Goal: Task Accomplishment & Management: Manage account settings

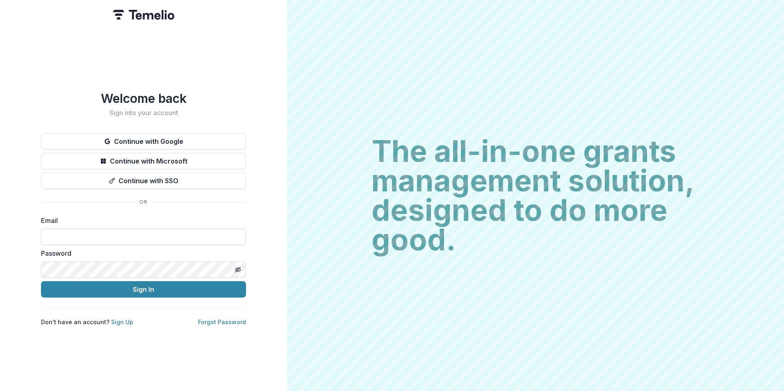
click at [158, 236] on input at bounding box center [143, 237] width 205 height 16
type input "**********"
click at [41, 281] on button "Sign In" at bounding box center [143, 289] width 205 height 16
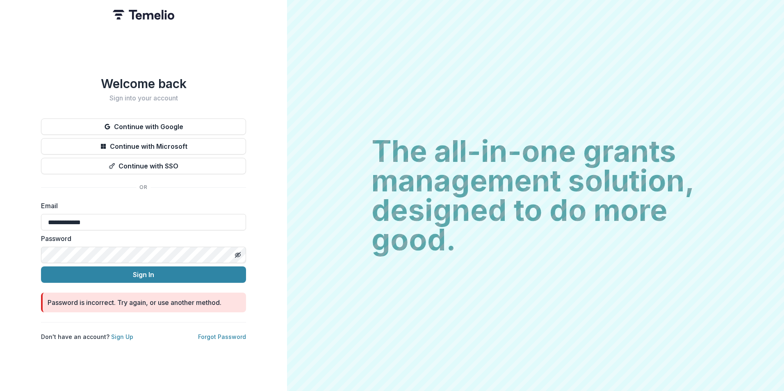
click at [41, 266] on button "Sign In" at bounding box center [143, 274] width 205 height 16
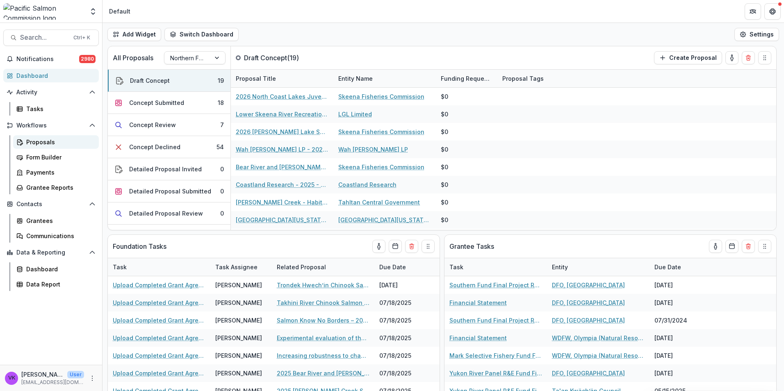
click at [39, 139] on div "Proposals" at bounding box center [59, 142] width 66 height 9
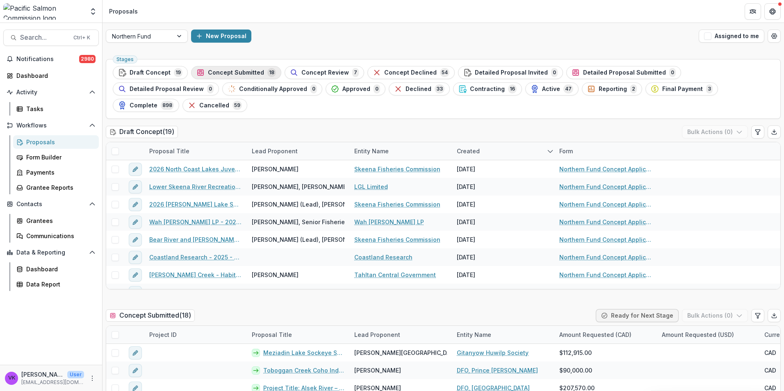
click at [247, 71] on span "Concept Submitted" at bounding box center [236, 72] width 56 height 7
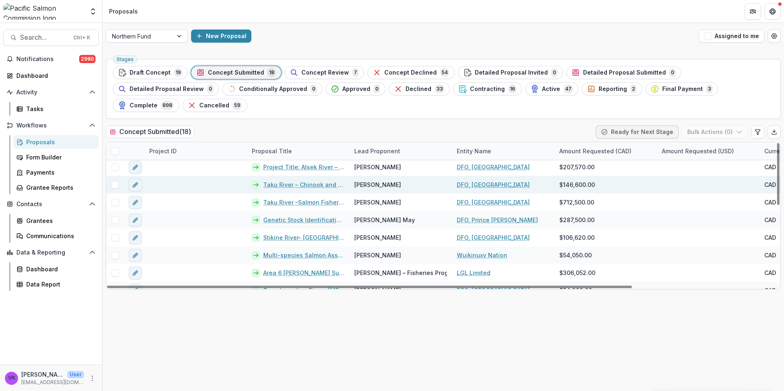
scroll to position [82, 0]
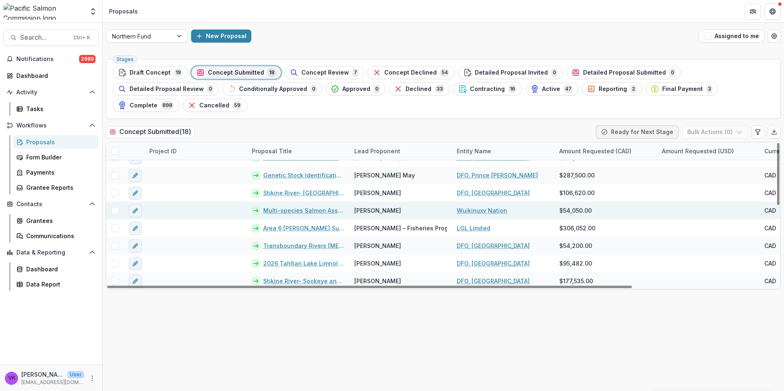
click at [298, 206] on link "Multi-species Salmon Assessment for the Waanukv (Wannock) River, 2026" at bounding box center [303, 210] width 81 height 9
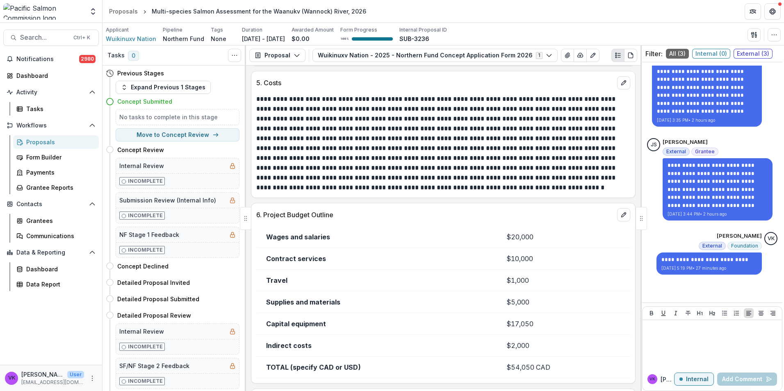
scroll to position [1492, 0]
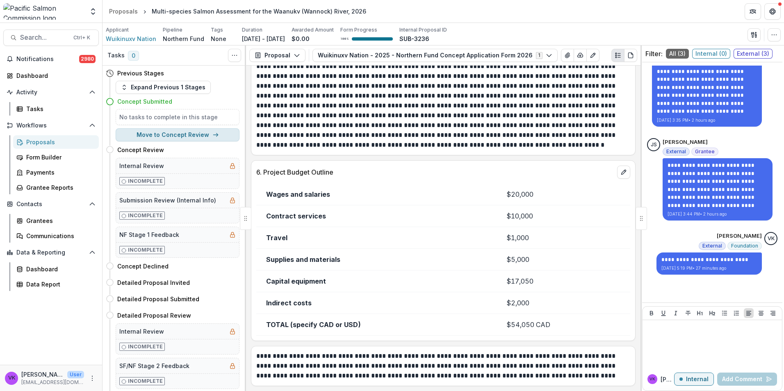
click at [173, 134] on button "Move to Concept Review" at bounding box center [178, 134] width 124 height 13
select select "**********"
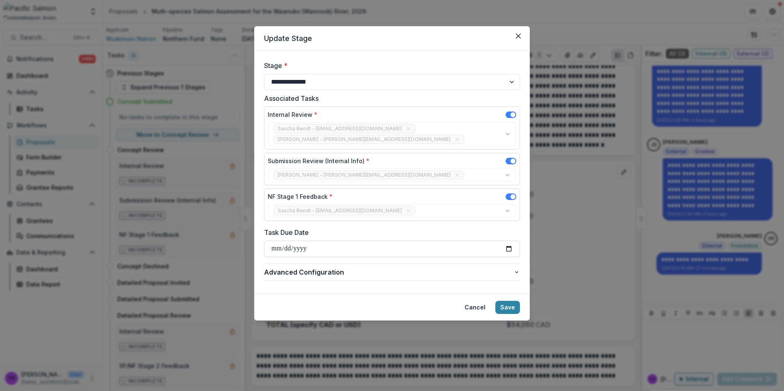
click at [505, 301] on button "Save" at bounding box center [507, 307] width 25 height 13
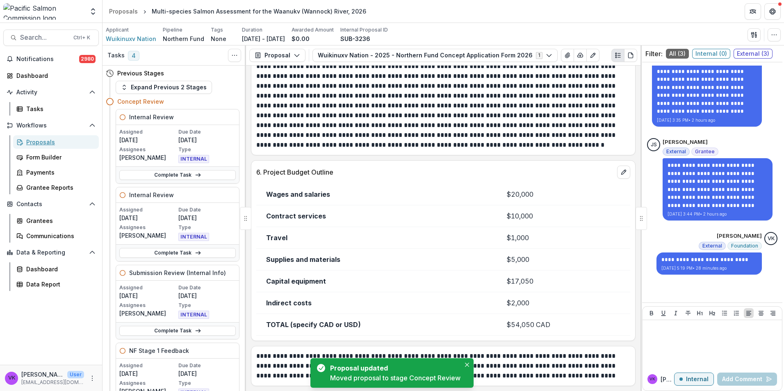
drag, startPoint x: 39, startPoint y: 143, endPoint x: 130, endPoint y: 151, distance: 91.8
click at [39, 142] on div "Proposals" at bounding box center [59, 142] width 66 height 9
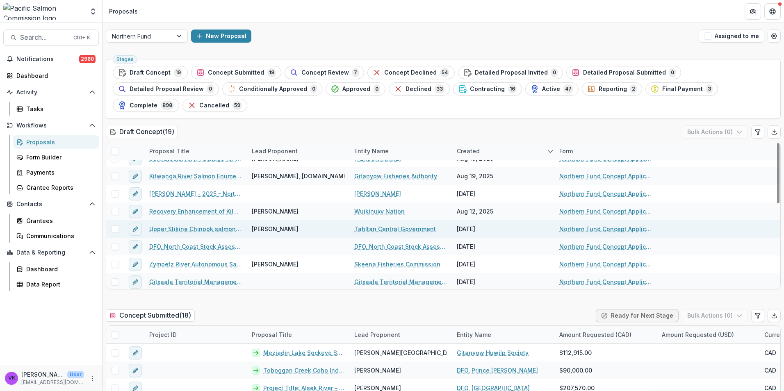
scroll to position [206, 0]
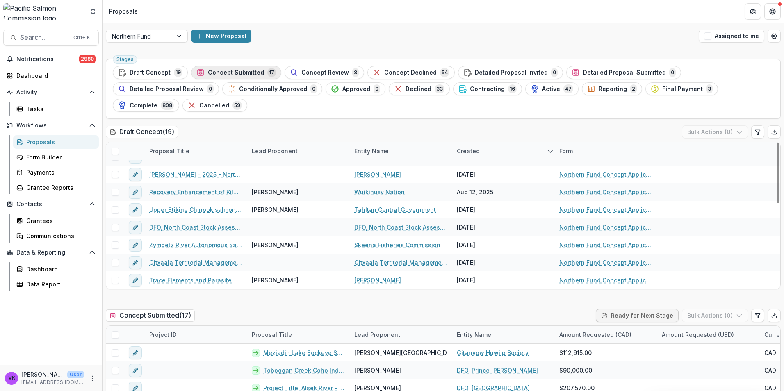
click at [249, 73] on span "Concept Submitted" at bounding box center [236, 72] width 56 height 7
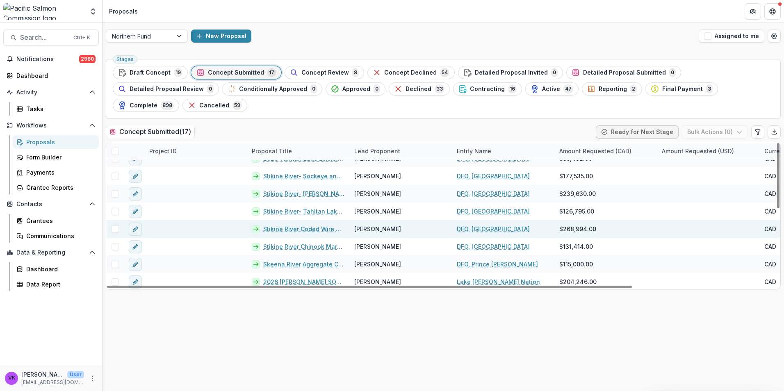
scroll to position [171, 0]
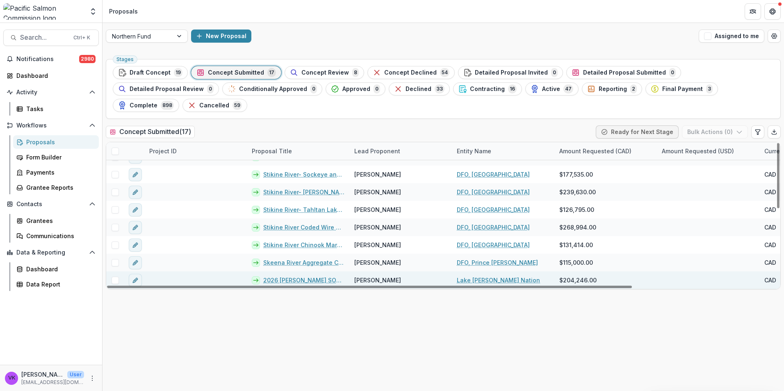
click at [314, 276] on link "2026 [PERSON_NAME] SOCKEYE SMOLT MARK-RECAPTURE PROGRAM" at bounding box center [303, 280] width 81 height 9
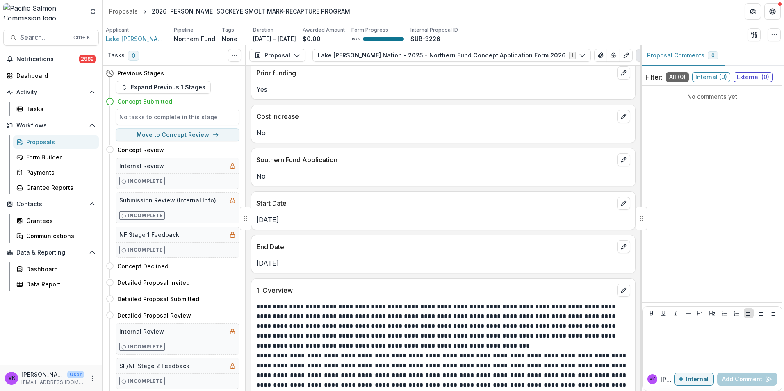
scroll to position [487, 0]
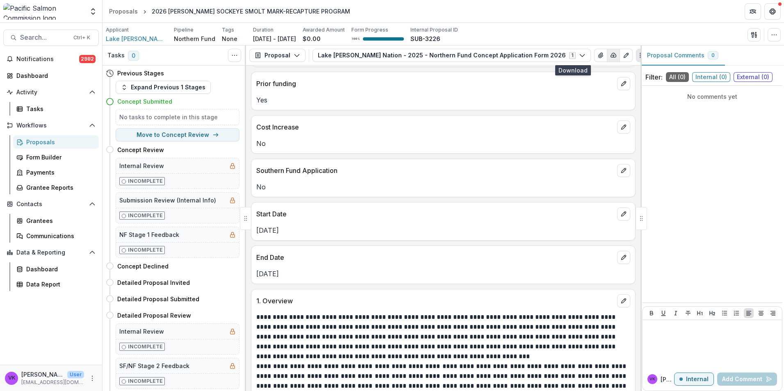
click at [610, 56] on icon "button" at bounding box center [613, 55] width 7 height 7
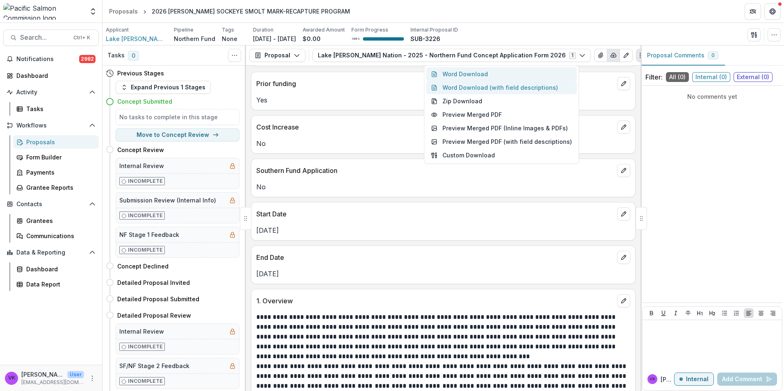
drag, startPoint x: 486, startPoint y: 77, endPoint x: 510, endPoint y: 85, distance: 25.3
click at [486, 77] on button "Word Download" at bounding box center [501, 74] width 151 height 14
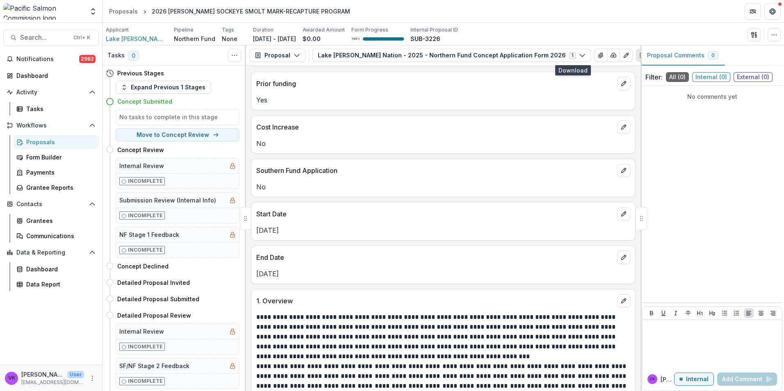
drag, startPoint x: 549, startPoint y: 37, endPoint x: 706, endPoint y: 66, distance: 160.0
click at [549, 37] on div "Applicant Lake [PERSON_NAME] Nation Pipeline Northern Fund Tags None All tags D…" at bounding box center [443, 34] width 675 height 17
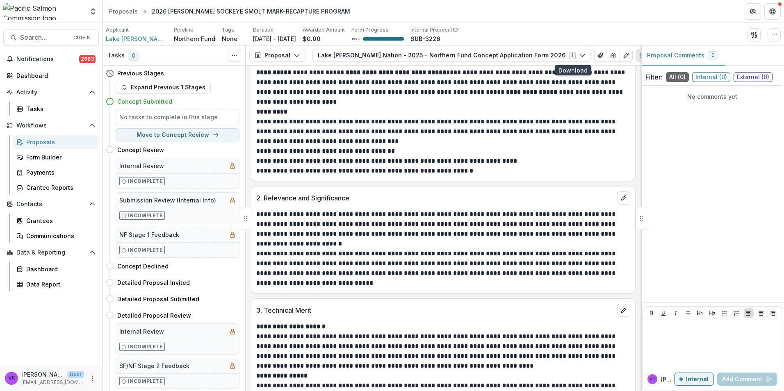
scroll to position [1020, 0]
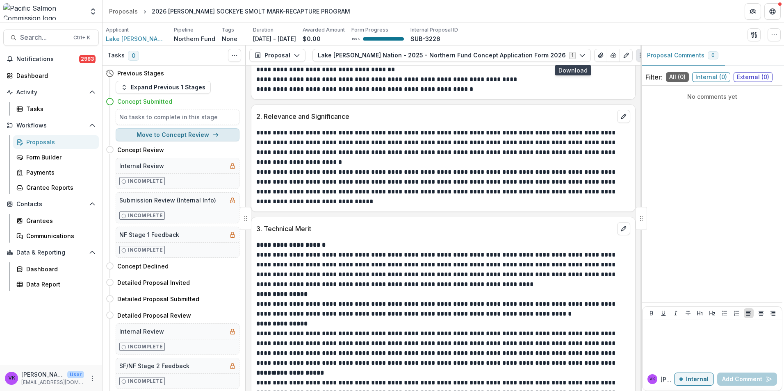
click at [177, 132] on button "Move to Concept Review" at bounding box center [178, 134] width 124 height 13
select select "**********"
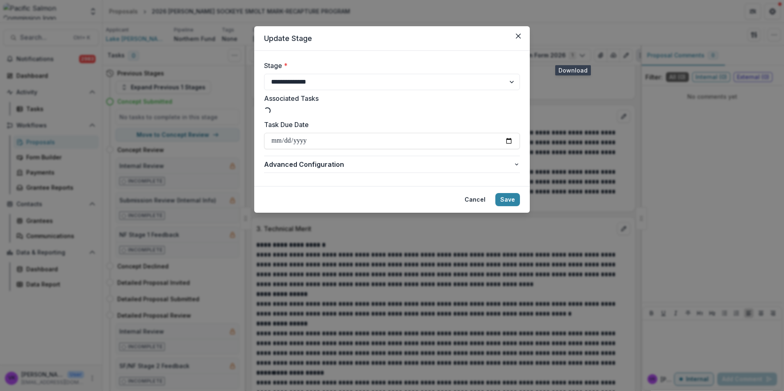
type input "**********"
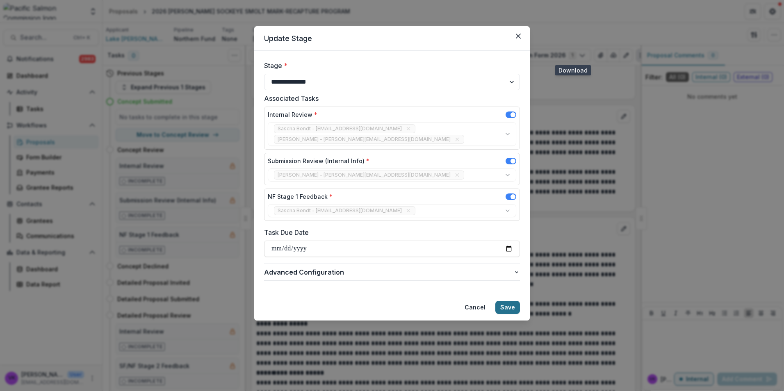
click at [513, 301] on button "Save" at bounding box center [507, 307] width 25 height 13
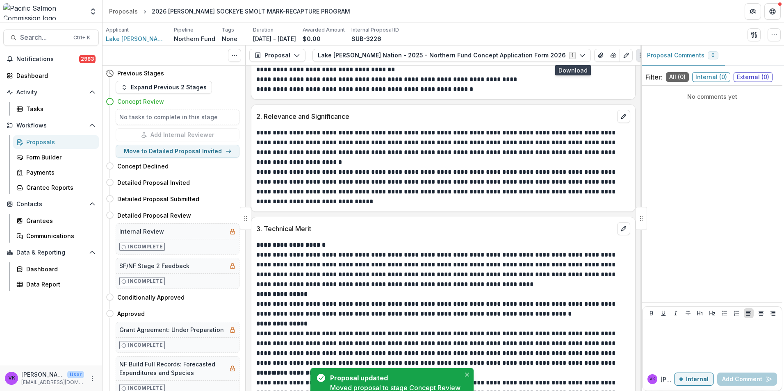
scroll to position [1512, 0]
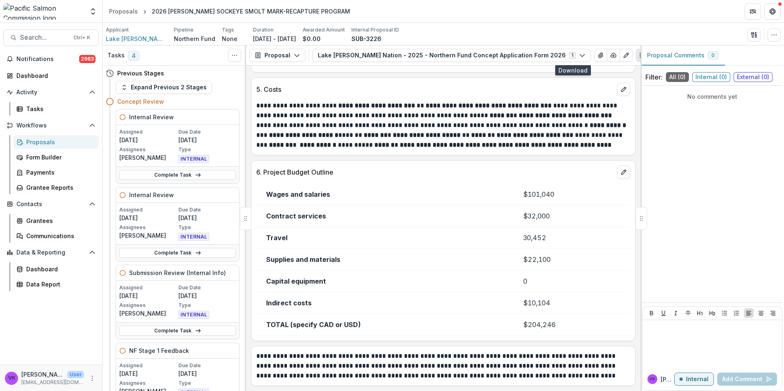
click at [39, 143] on div "Proposals" at bounding box center [59, 142] width 66 height 9
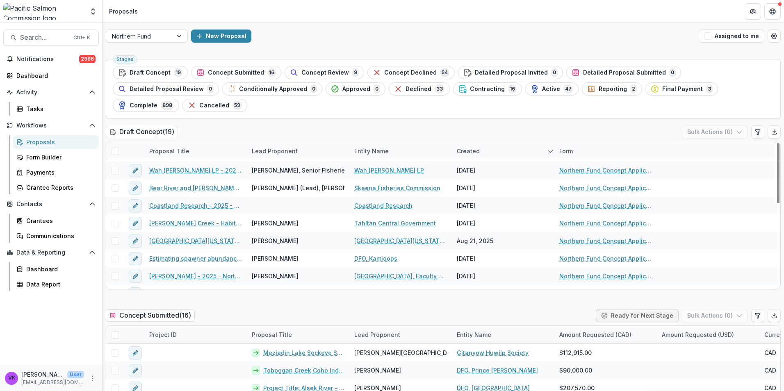
scroll to position [42, 0]
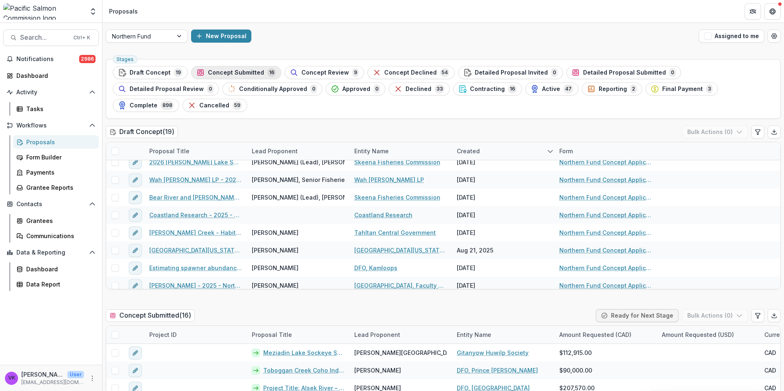
click at [250, 67] on button "Concept Submitted 16" at bounding box center [236, 72] width 90 height 13
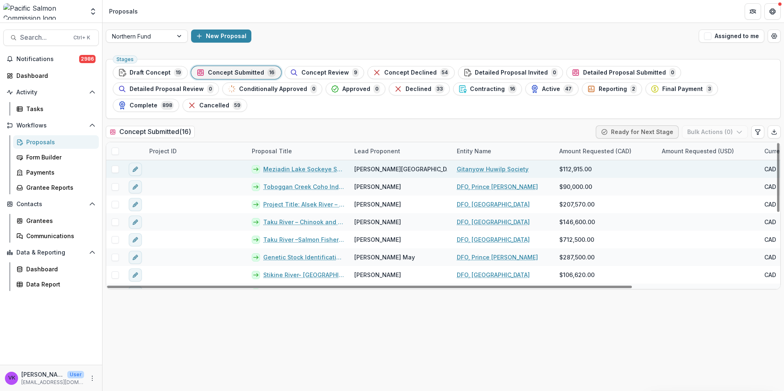
click at [323, 165] on link "Meziadin Lake Sockeye Smolt Assessment Program - 2026" at bounding box center [303, 169] width 81 height 9
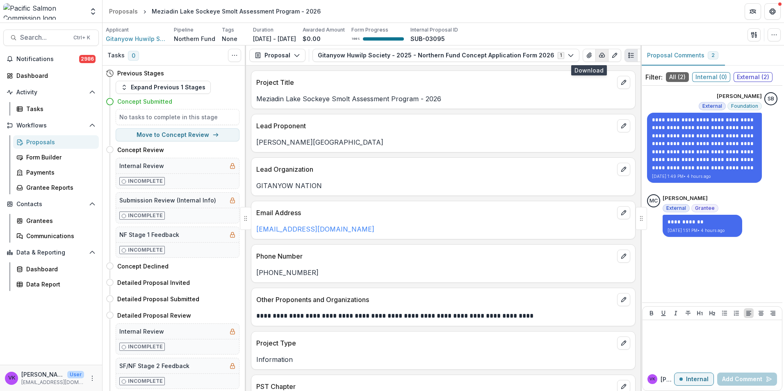
click at [599, 55] on icon "button" at bounding box center [601, 55] width 5 height 4
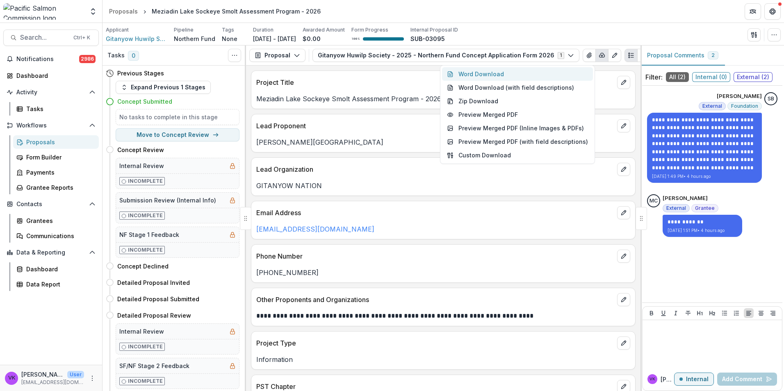
drag, startPoint x: 486, startPoint y: 76, endPoint x: 597, endPoint y: 91, distance: 111.7
click at [486, 77] on button "Word Download" at bounding box center [517, 74] width 151 height 14
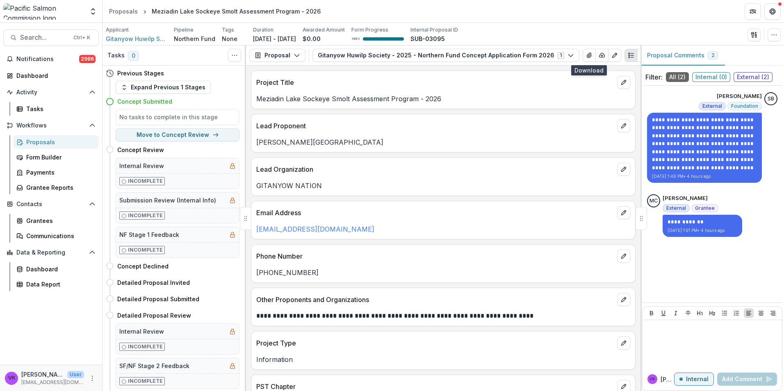
drag, startPoint x: 729, startPoint y: 276, endPoint x: 772, endPoint y: 289, distance: 45.0
click at [730, 275] on div "**********" at bounding box center [712, 194] width 140 height 210
click at [200, 135] on button "Move to Concept Review" at bounding box center [178, 134] width 124 height 13
select select "**********"
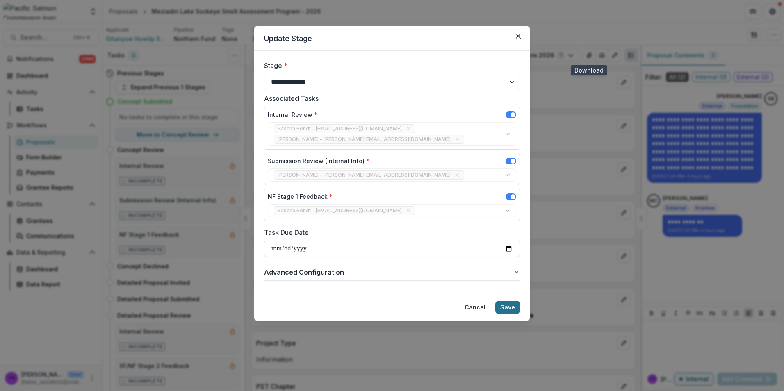
click at [505, 301] on button "Save" at bounding box center [507, 307] width 25 height 13
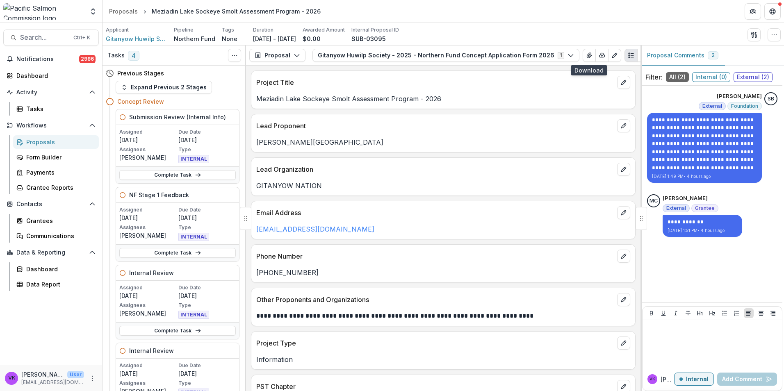
drag, startPoint x: 43, startPoint y: 142, endPoint x: 91, endPoint y: 147, distance: 49.0
click at [42, 142] on div "Proposals" at bounding box center [59, 142] width 66 height 9
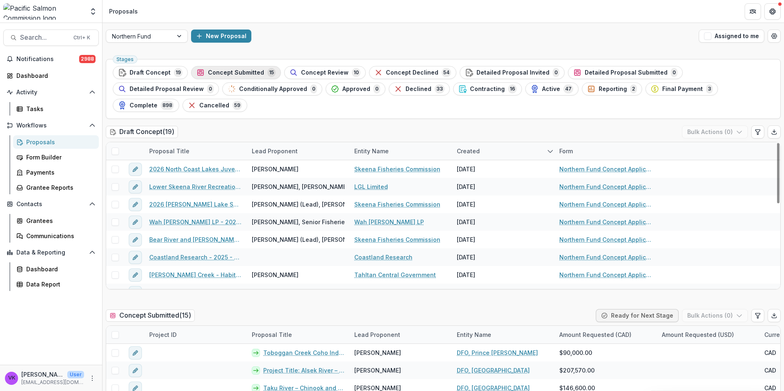
click at [238, 72] on span "Concept Submitted" at bounding box center [236, 72] width 56 height 7
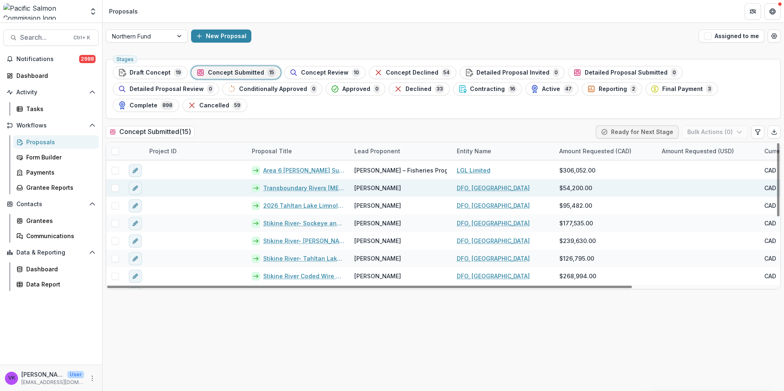
scroll to position [54, 0]
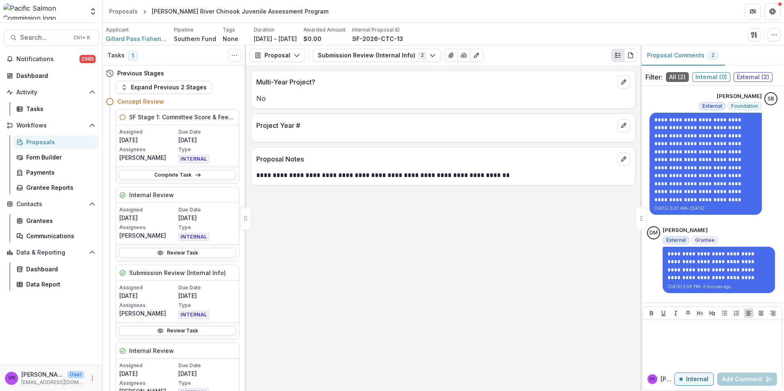
scroll to position [18, 0]
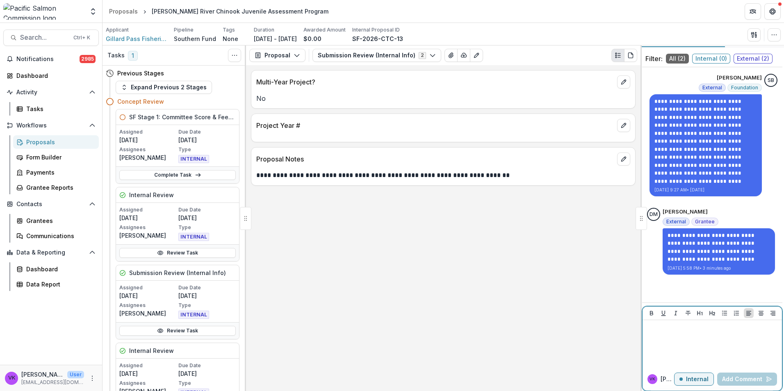
click at [683, 380] on button "Internal" at bounding box center [694, 379] width 40 height 13
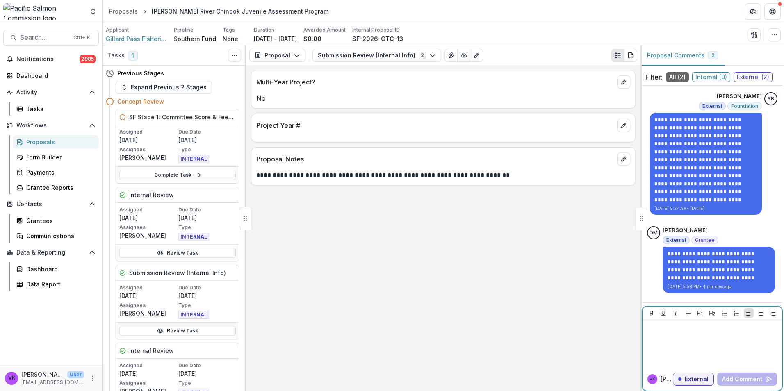
drag, startPoint x: 691, startPoint y: 331, endPoint x: 764, endPoint y: 342, distance: 73.8
click at [690, 331] on p at bounding box center [712, 327] width 133 height 9
click at [756, 377] on button "Add Comment" at bounding box center [747, 379] width 60 height 13
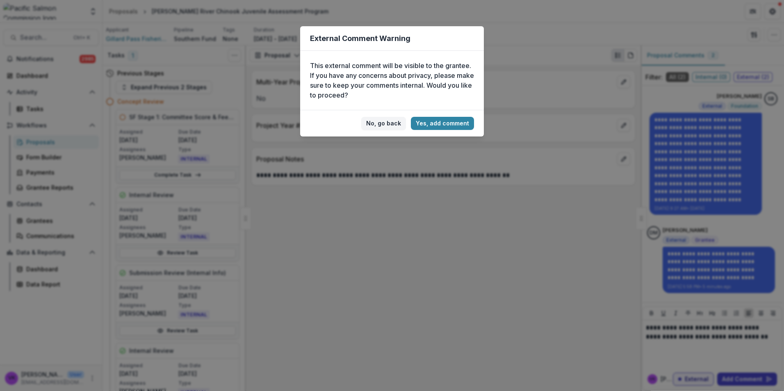
click at [451, 122] on button "Yes, add comment" at bounding box center [442, 123] width 63 height 13
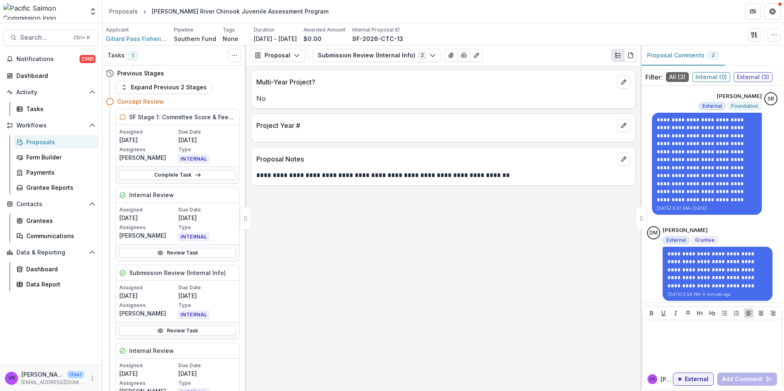
drag, startPoint x: 620, startPoint y: 158, endPoint x: 640, endPoint y: 167, distance: 22.6
click at [619, 158] on button "edit" at bounding box center [623, 159] width 13 height 13
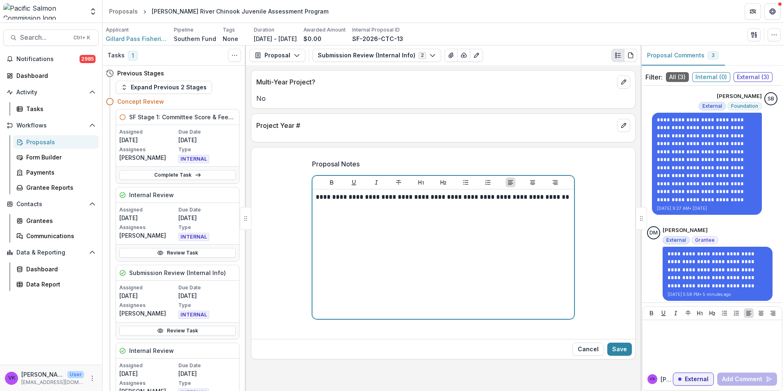
click at [322, 200] on p "**********" at bounding box center [443, 197] width 255 height 9
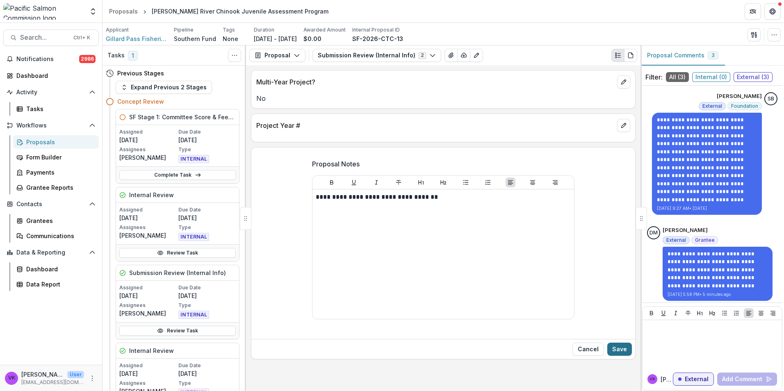
click at [617, 348] on button "Save" at bounding box center [619, 349] width 25 height 13
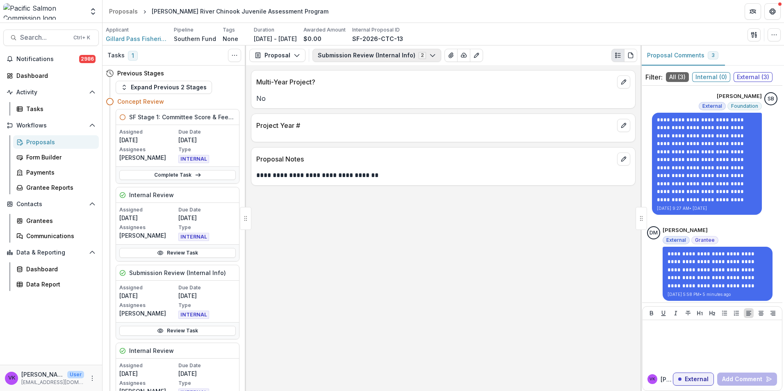
click at [429, 54] on icon "button" at bounding box center [432, 55] width 7 height 7
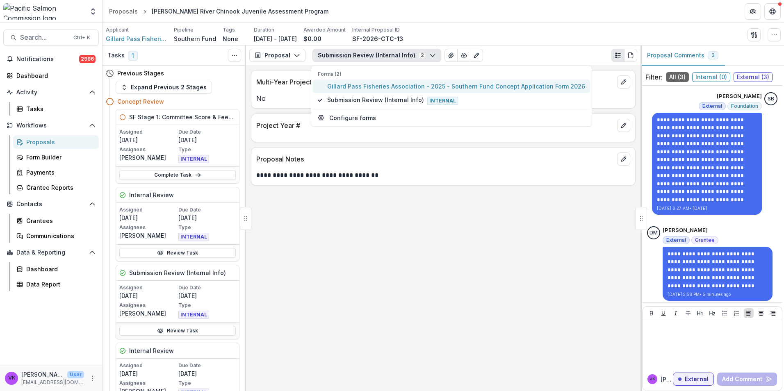
click at [381, 87] on span "Gillard Pass Fisheries Association - 2025 - Southern Fund Concept Application F…" at bounding box center [456, 86] width 258 height 9
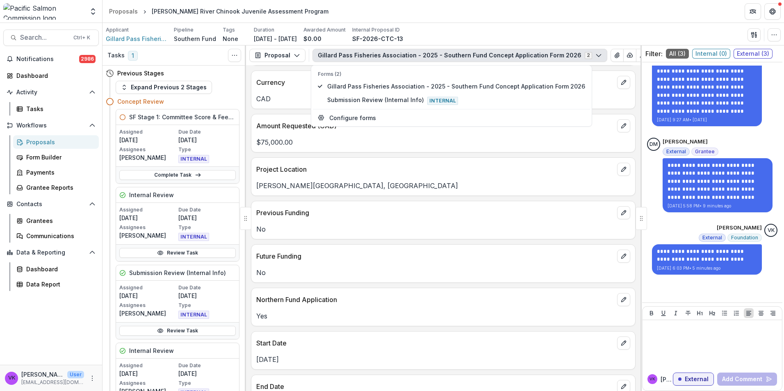
scroll to position [410, 0]
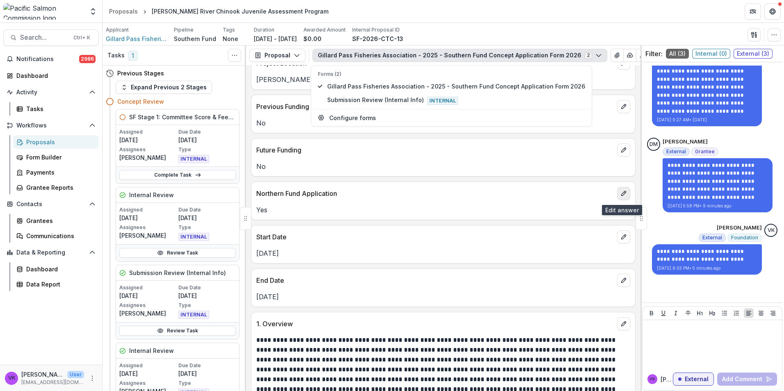
click at [623, 192] on icon "edit" at bounding box center [623, 193] width 7 height 7
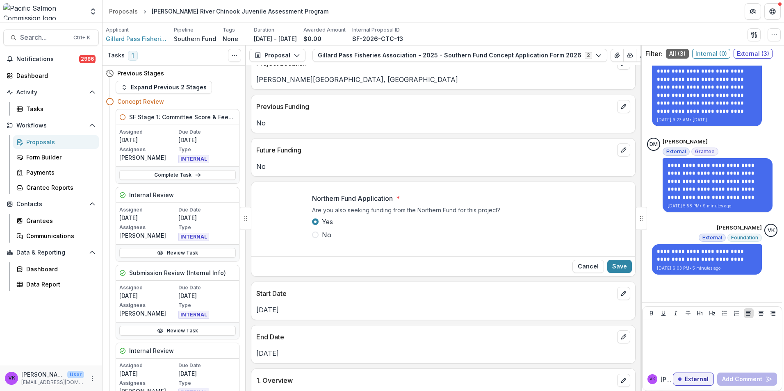
click at [314, 237] on span at bounding box center [315, 235] width 7 height 7
drag, startPoint x: 615, startPoint y: 268, endPoint x: 590, endPoint y: 257, distance: 27.2
click at [615, 268] on button "Save" at bounding box center [619, 266] width 25 height 13
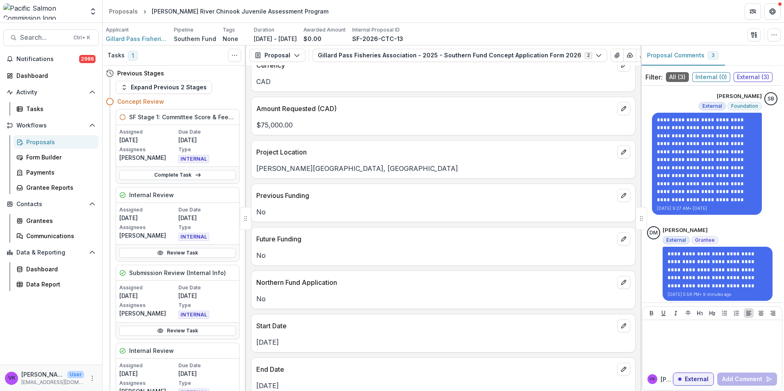
scroll to position [320, 0]
click at [595, 55] on icon "button" at bounding box center [598, 55] width 7 height 7
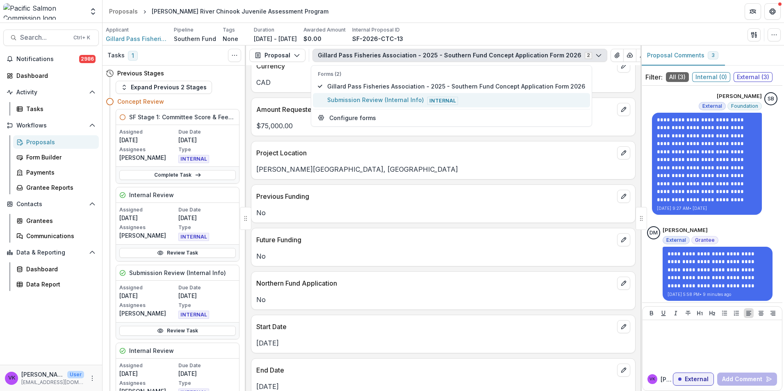
click at [365, 105] on button "Submission Review (Internal Info) Internal" at bounding box center [451, 100] width 277 height 14
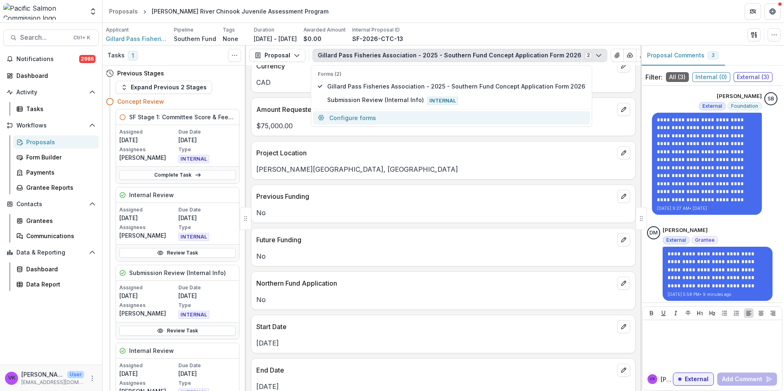
scroll to position [0, 0]
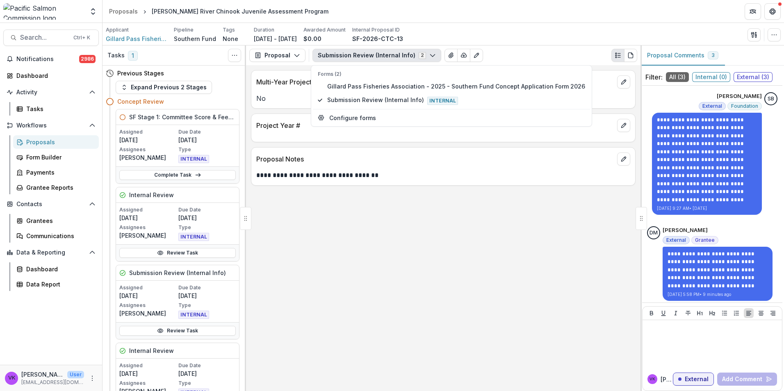
drag, startPoint x: 459, startPoint y: 200, endPoint x: 469, endPoint y: 200, distance: 9.8
click at [459, 200] on div "**********" at bounding box center [443, 228] width 394 height 326
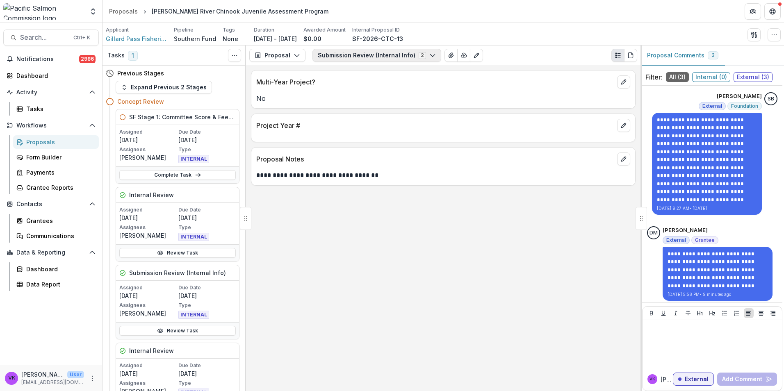
click at [429, 55] on icon "button" at bounding box center [432, 55] width 7 height 7
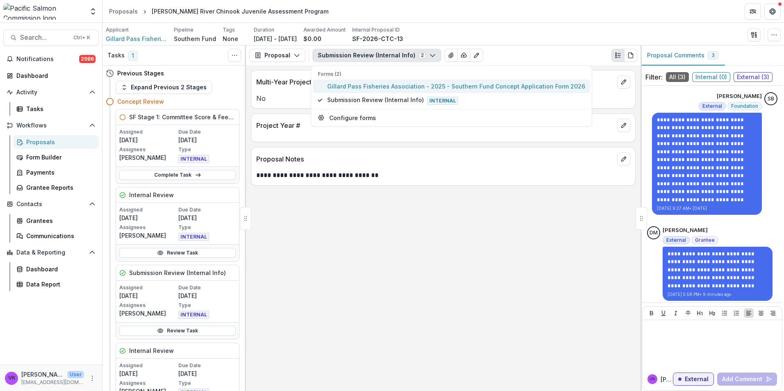
click at [357, 87] on span "Gillard Pass Fisheries Association - 2025 - Southern Fund Concept Application F…" at bounding box center [456, 86] width 258 height 9
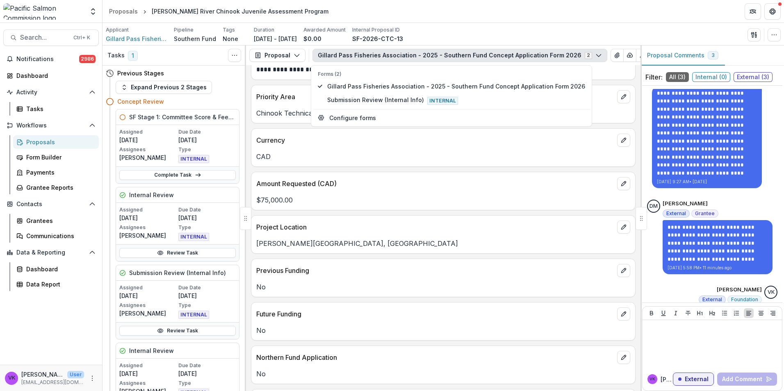
scroll to position [65, 0]
